Goal: Transaction & Acquisition: Download file/media

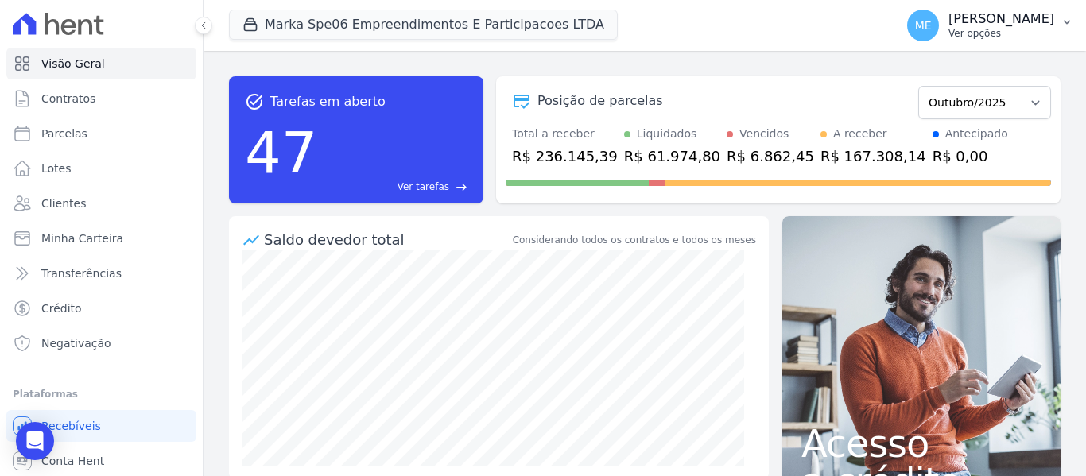
click at [1069, 14] on button "ME [PERSON_NAME] Ver opções" at bounding box center [990, 25] width 192 height 45
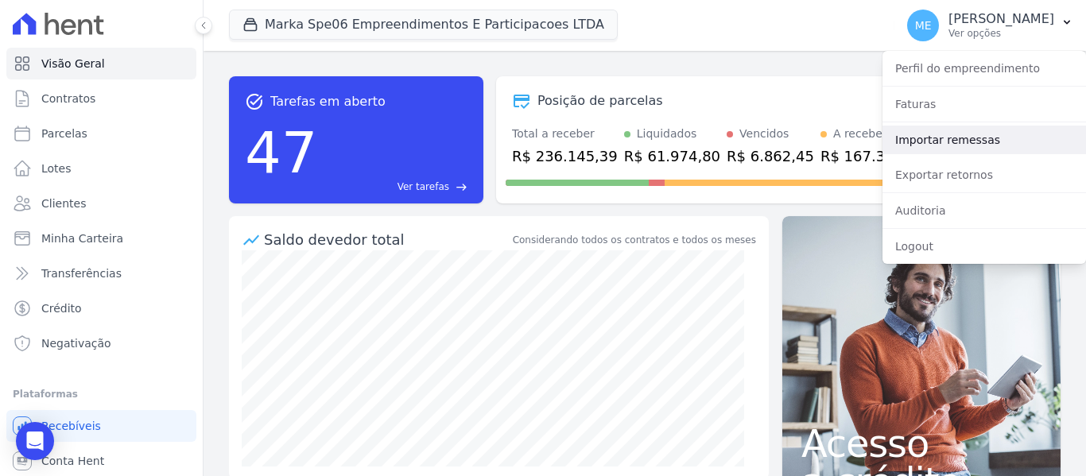
click at [957, 134] on link "Importar remessas" at bounding box center [985, 140] width 204 height 29
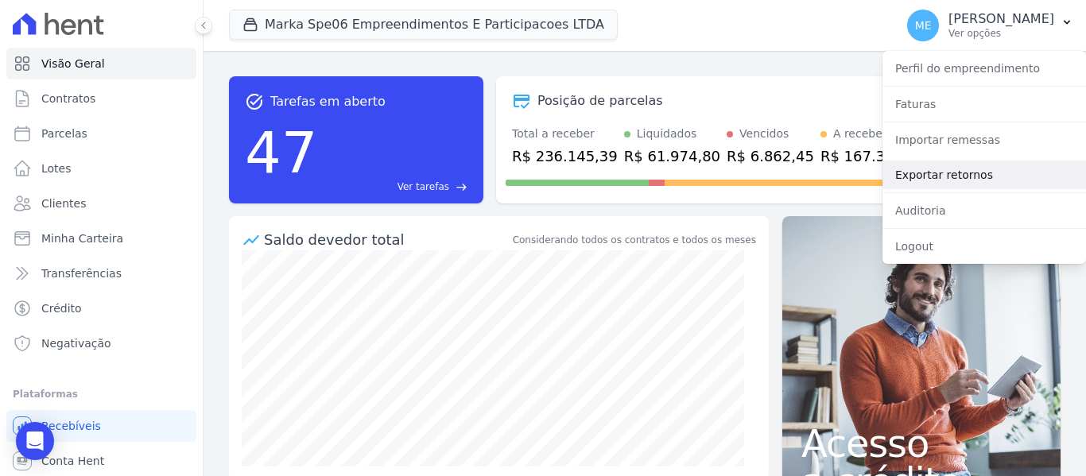
click at [932, 171] on link "Exportar retornos" at bounding box center [985, 175] width 204 height 29
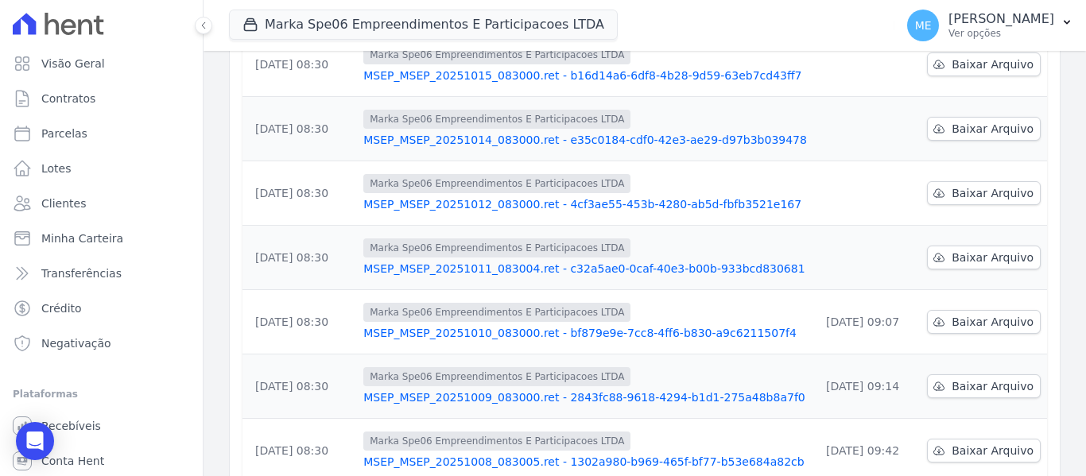
scroll to position [239, 0]
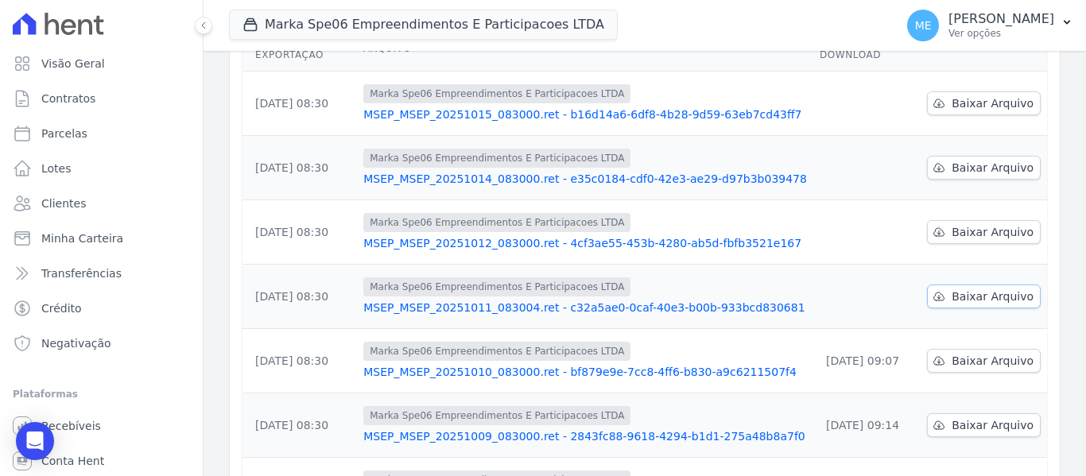
click at [991, 289] on span "Baixar Arquivo" at bounding box center [993, 297] width 82 height 16
click at [984, 224] on span "Baixar Arquivo" at bounding box center [993, 232] width 82 height 16
click at [980, 160] on span "Baixar Arquivo" at bounding box center [993, 168] width 82 height 16
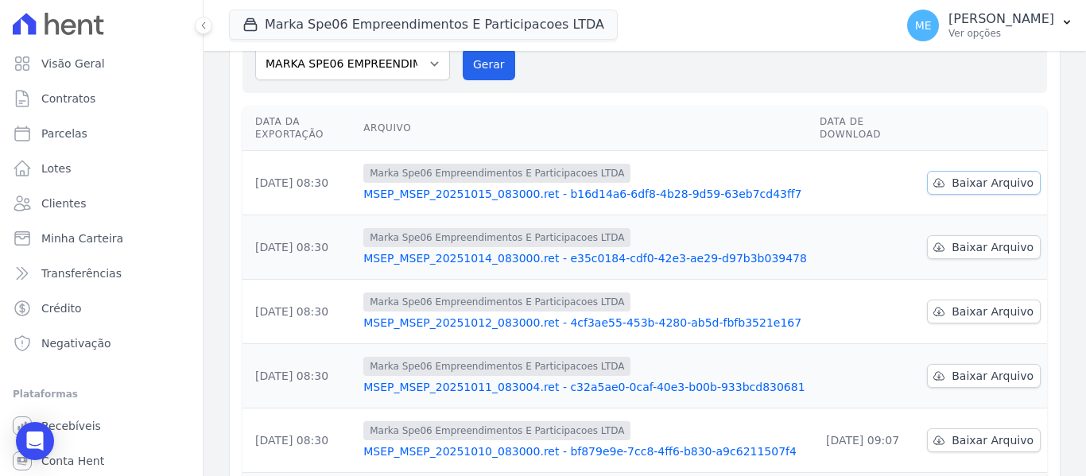
click at [973, 175] on span "Baixar Arquivo" at bounding box center [993, 183] width 82 height 16
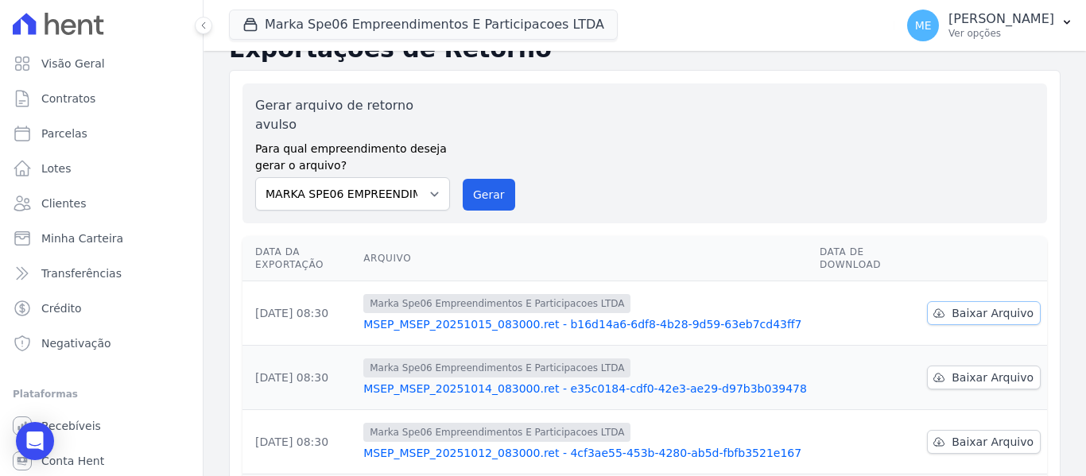
scroll to position [0, 0]
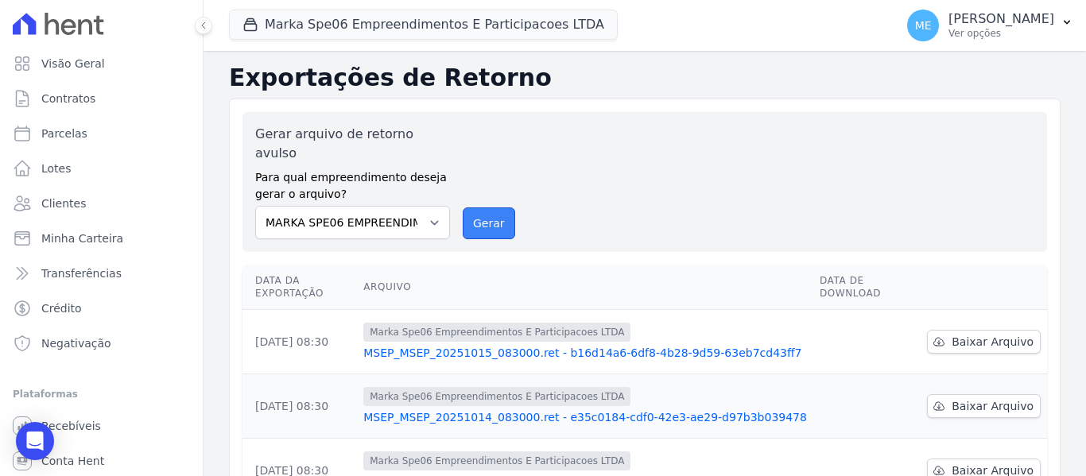
click at [485, 208] on button "Gerar" at bounding box center [489, 224] width 52 height 32
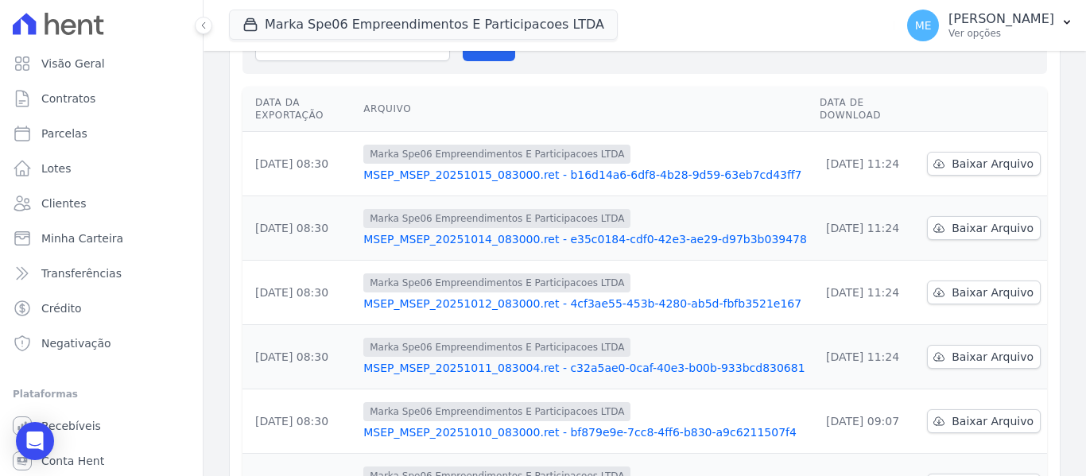
scroll to position [184, 0]
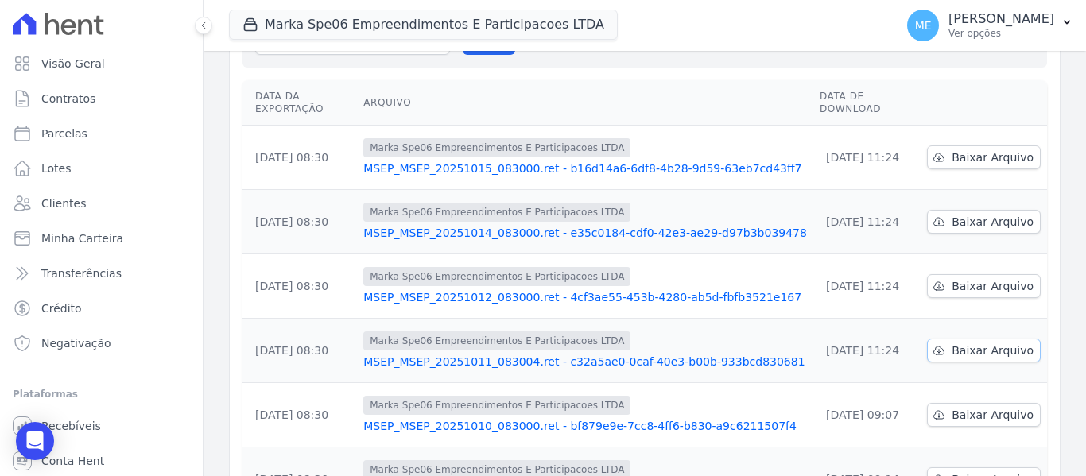
click at [960, 343] on span "Baixar Arquivo" at bounding box center [993, 351] width 82 height 16
click at [1061, 312] on div "Não há pagamentos disponíveis para serem importados no momento Exportações de R…" at bounding box center [645, 359] width 883 height 986
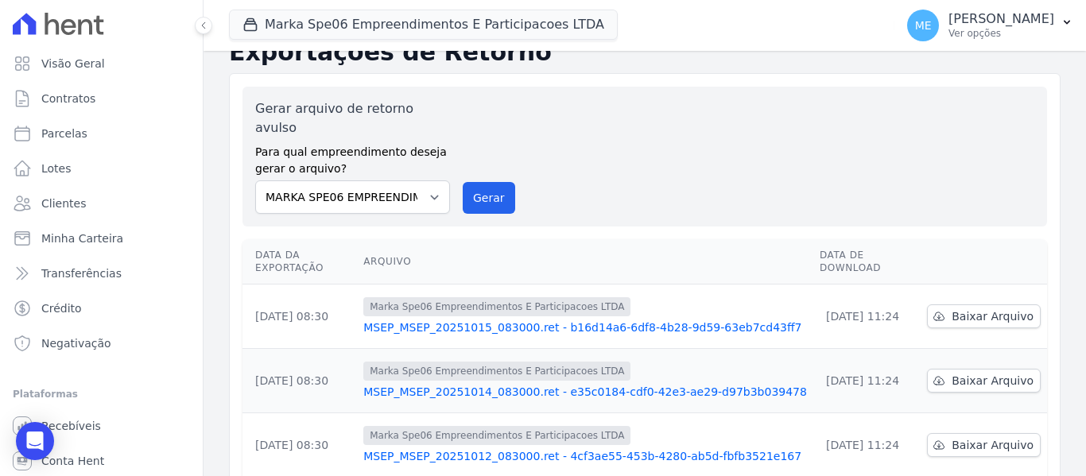
scroll to position [0, 0]
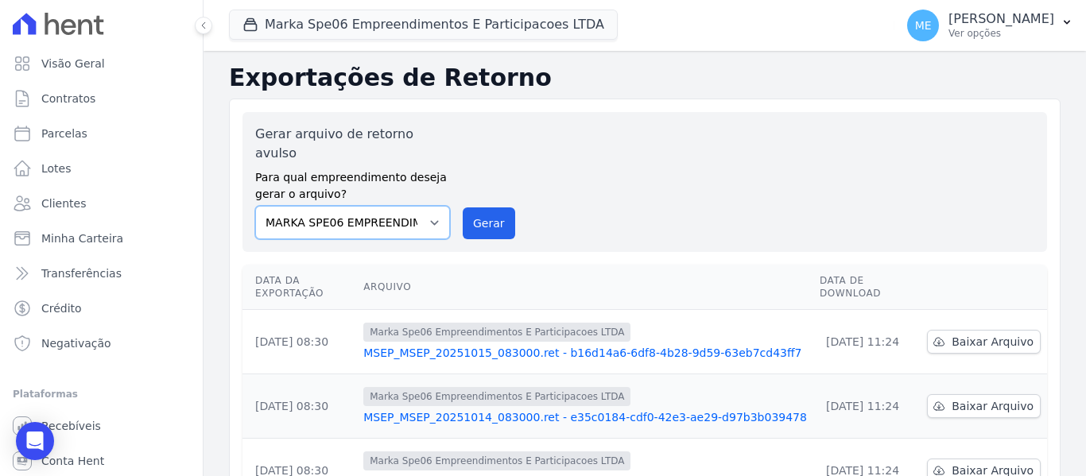
click at [433, 206] on select "MARKA SPE04 CURUÇA MARKA SPE06 EMPREENDIMENTOS E PARTICIPACOES LTDA MK SPE01 PE…" at bounding box center [352, 222] width 195 height 33
click at [255, 206] on select "MARKA SPE04 CURUÇA MARKA SPE06 EMPREENDIMENTOS E PARTICIPACOES LTDA MK SPE01 PE…" at bounding box center [352, 222] width 195 height 33
click at [488, 208] on button "Gerar" at bounding box center [489, 224] width 52 height 32
click at [441, 206] on select "MARKA SPE04 CURUÇA MARKA SPE06 EMPREENDIMENTOS E PARTICIPACOES LTDA MK SPE01 PE…" at bounding box center [352, 222] width 195 height 33
select select "d509741f-0a14-467f-9e68-e59cb1967dda"
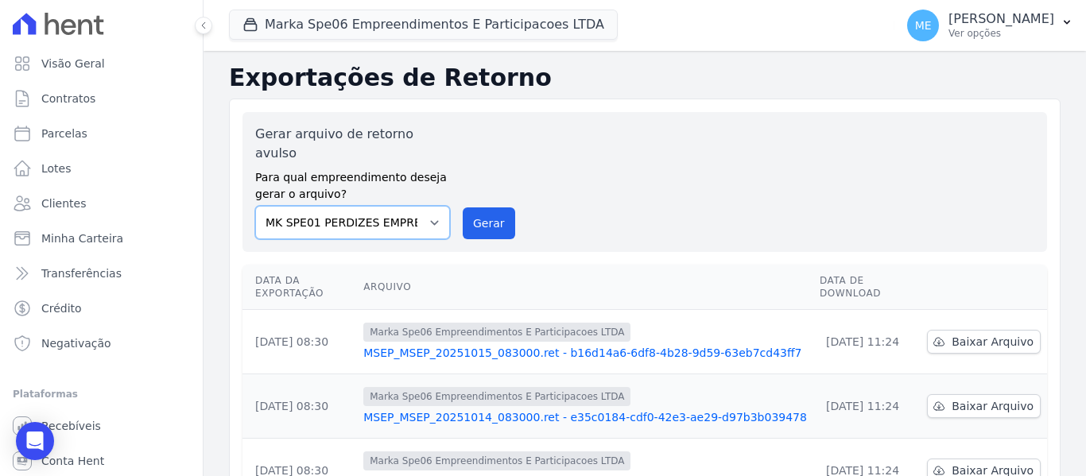
click at [255, 206] on select "MARKA SPE04 CURUÇA MARKA SPE06 EMPREENDIMENTOS E PARTICIPACOES LTDA MK SPE01 PE…" at bounding box center [352, 222] width 195 height 33
click at [481, 208] on button "Gerar" at bounding box center [489, 224] width 52 height 32
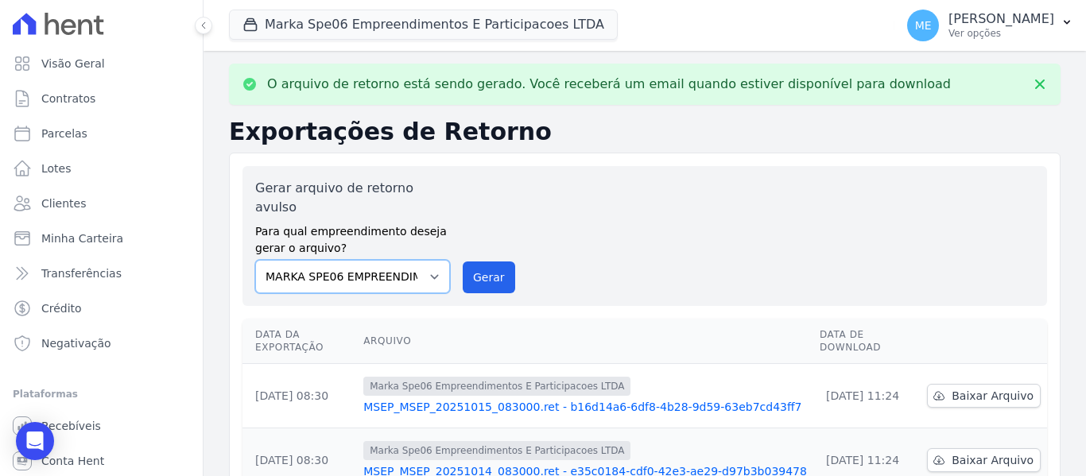
click at [432, 260] on select "MARKA SPE04 CURUÇA MARKA SPE06 EMPREENDIMENTOS E PARTICIPACOES LTDA MK SPE01 PE…" at bounding box center [352, 276] width 195 height 33
select select "4837d1bb-379b-4bbe-b85a-afeadd0a9949"
click at [255, 260] on select "MARKA SPE04 CURUÇA MARKA SPE06 EMPREENDIMENTOS E PARTICIPACOES LTDA MK SPE01 PE…" at bounding box center [352, 276] width 195 height 33
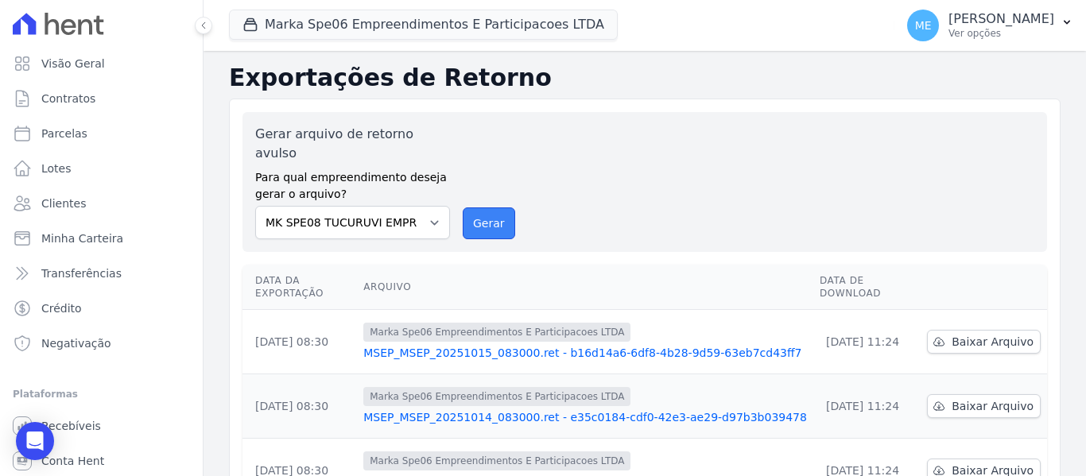
click at [478, 208] on button "Gerar" at bounding box center [489, 224] width 52 height 32
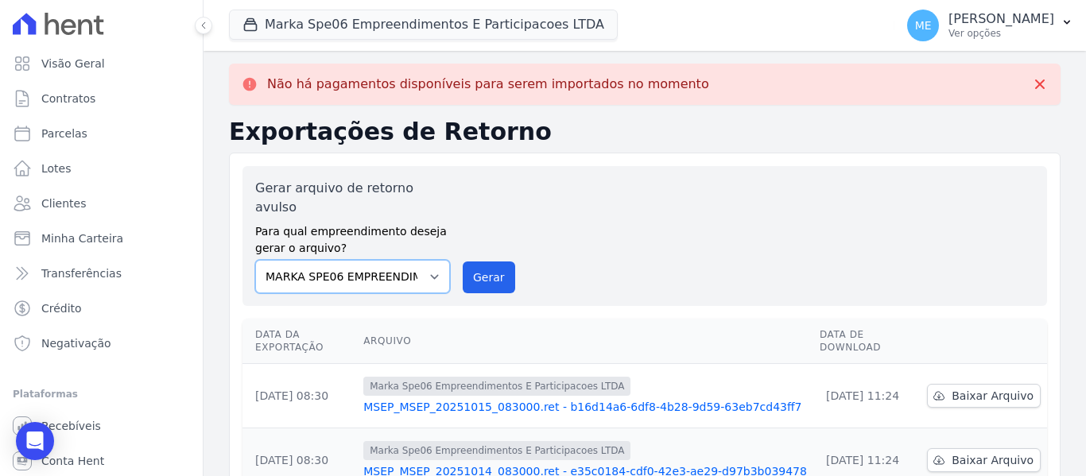
click at [433, 260] on select "MARKA SPE04 CURUÇA MARKA SPE06 EMPREENDIMENTOS E PARTICIPACOES LTDA MK SPE01 PE…" at bounding box center [352, 276] width 195 height 33
select select "faf7fecb-8fd7-4b35-8acd-3d6a38ea6f82"
click at [255, 260] on select "MARKA SPE04 CURUÇA MARKA SPE06 EMPREENDIMENTOS E PARTICIPACOES LTDA MK SPE01 PE…" at bounding box center [352, 276] width 195 height 33
click at [485, 262] on button "Gerar" at bounding box center [489, 278] width 52 height 32
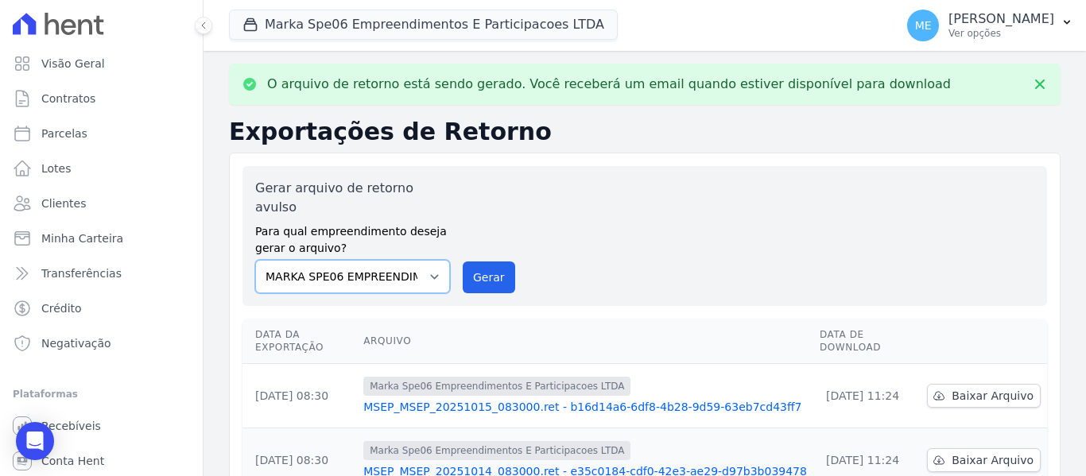
click at [436, 260] on select "MARKA SPE04 CURUÇA MARKA SPE06 EMPREENDIMENTOS E PARTICIPACOES LTDA MK SPE01 PE…" at bounding box center [352, 276] width 195 height 33
select select "39995bf4-9ae3-4619-a753-9d7f943d9086"
click at [255, 260] on select "MARKA SPE04 CURUÇA MARKA SPE06 EMPREENDIMENTOS E PARTICIPACOES LTDA MK SPE01 PE…" at bounding box center [352, 276] width 195 height 33
click at [491, 262] on button "Gerar" at bounding box center [489, 278] width 52 height 32
click at [431, 260] on select "MARKA SPE04 CURUÇA MARKA SPE06 EMPREENDIMENTOS E PARTICIPACOES LTDA MK SPE01 PE…" at bounding box center [352, 276] width 195 height 33
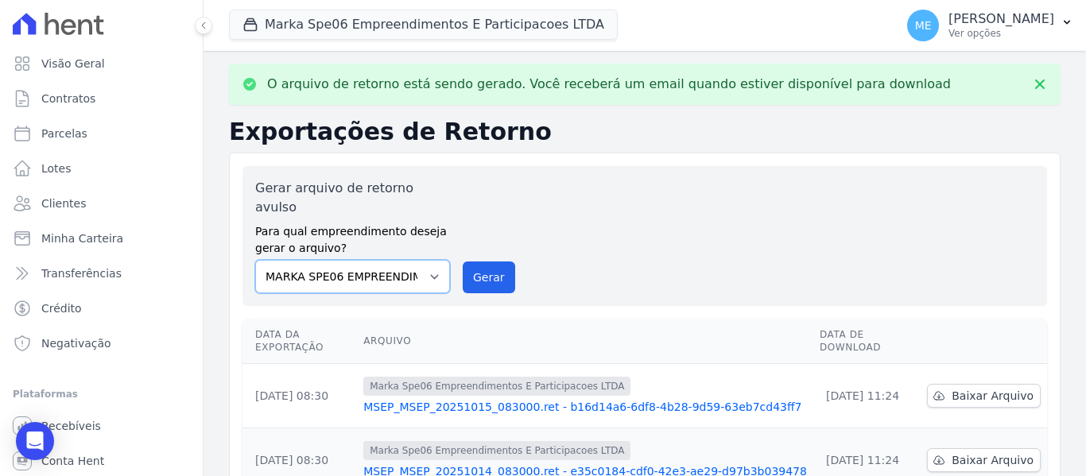
select select "39995bf4-9ae3-4619-a753-9d7f943d9086"
click at [255, 260] on select "MARKA SPE04 CURUÇA MARKA SPE06 EMPREENDIMENTOS E PARTICIPACOES LTDA MK SPE01 PE…" at bounding box center [352, 276] width 195 height 33
click at [483, 262] on button "Gerar" at bounding box center [489, 278] width 52 height 32
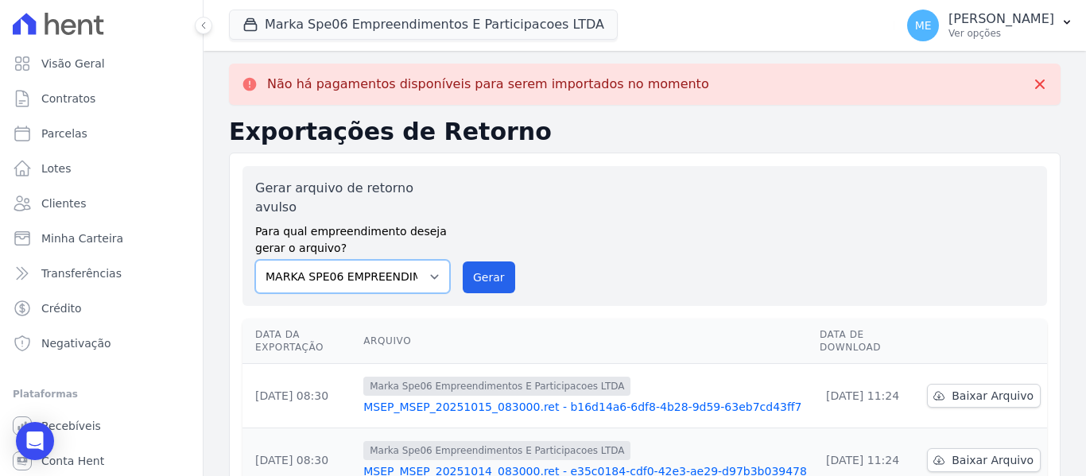
click at [426, 260] on select "MARKA SPE04 CURUÇA MARKA SPE06 EMPREENDIMENTOS E PARTICIPACOES LTDA MK SPE01 PE…" at bounding box center [352, 276] width 195 height 33
select select "c3468c08-4eb0-41a5-9d3d-6eb0d26d8926"
click at [255, 260] on select "MARKA SPE04 CURUÇA MARKA SPE06 EMPREENDIMENTOS E PARTICIPACOES LTDA MK SPE01 PE…" at bounding box center [352, 276] width 195 height 33
click at [482, 262] on button "Gerar" at bounding box center [489, 278] width 52 height 32
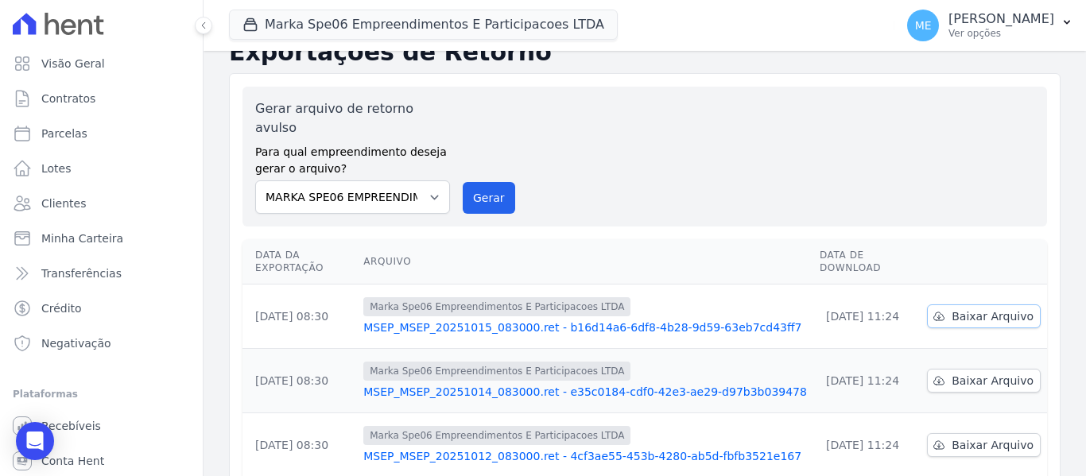
scroll to position [25, 0]
click at [566, 320] on link "MSEP_MSEP_20251015_083000.ret - b16d14a6-6df8-4b28-9d59-63eb7cd43ff7" at bounding box center [585, 328] width 444 height 16
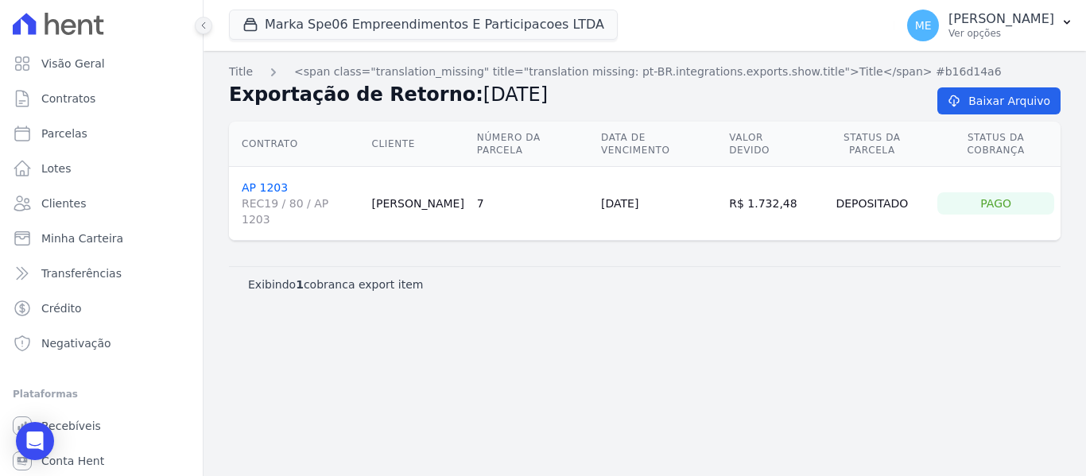
click at [204, 25] on icon at bounding box center [204, 26] width 10 height 10
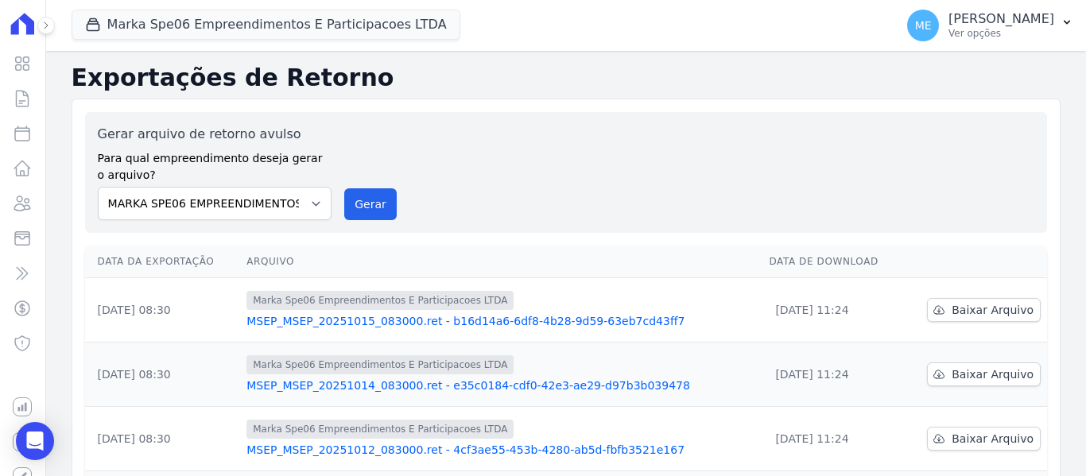
click at [512, 384] on link "MSEP_MSEP_20251014_083000.ret - e35c0184-cdf0-42e3-ae29-d97b3b039478" at bounding box center [501, 386] width 510 height 16
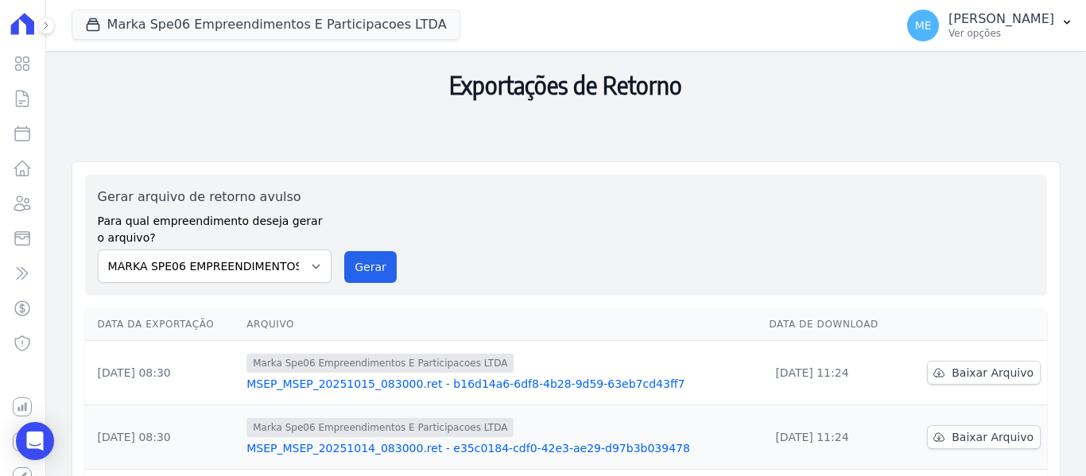
scroll to position [239, 0]
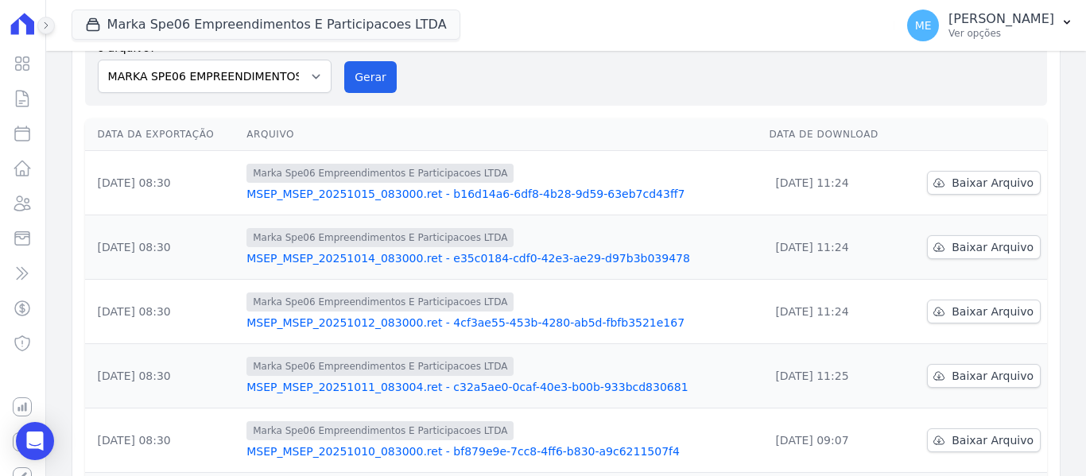
click at [45, 25] on icon at bounding box center [46, 26] width 10 height 10
click at [49, 29] on icon at bounding box center [46, 26] width 10 height 10
click at [44, 24] on icon at bounding box center [46, 26] width 10 height 10
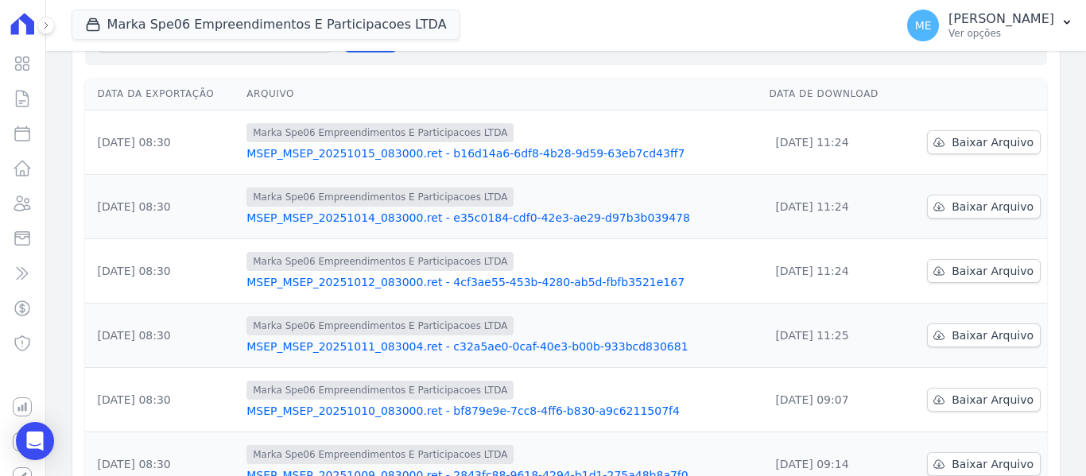
scroll to position [0, 0]
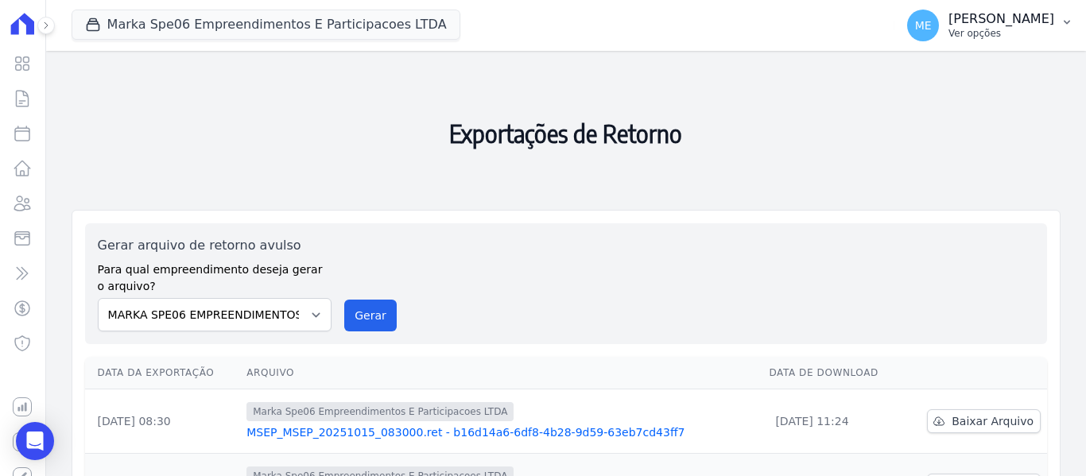
click at [1072, 19] on icon "button" at bounding box center [1067, 22] width 13 height 13
click at [1065, 22] on icon "button" at bounding box center [1067, 22] width 13 height 13
click at [790, 116] on h2 "Exportações de Retorno" at bounding box center [566, 134] width 989 height 140
click at [353, 139] on h2 "Exportações de Retorno" at bounding box center [566, 134] width 989 height 140
click at [813, 173] on h2 "Exportações de Retorno" at bounding box center [566, 134] width 989 height 140
